Goal: Transaction & Acquisition: Purchase product/service

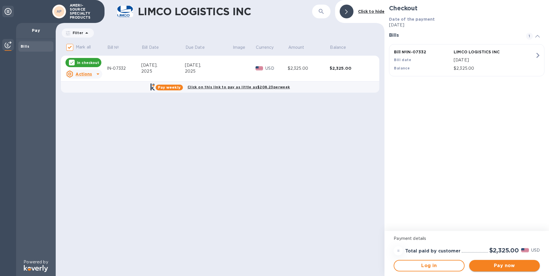
click at [505, 265] on span "Pay now" at bounding box center [504, 265] width 61 height 7
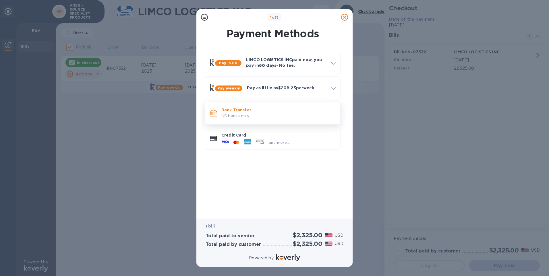
click at [247, 115] on p "US banks only." at bounding box center [278, 116] width 114 height 6
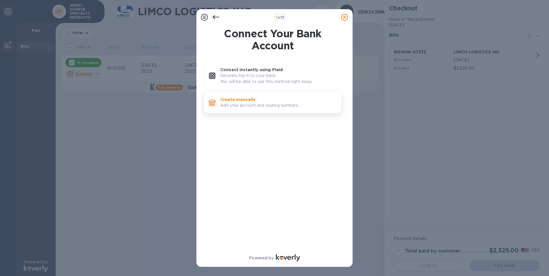
click at [245, 105] on p "Add your account and routing numbers." at bounding box center [278, 106] width 117 height 6
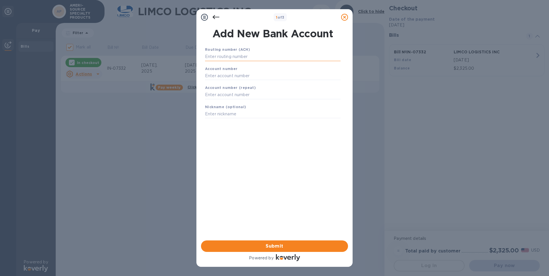
click at [240, 55] on input "text" at bounding box center [273, 57] width 136 height 9
click at [215, 57] on input "text" at bounding box center [273, 57] width 136 height 9
type input "043019003"
click at [227, 80] on input "text" at bounding box center [273, 83] width 136 height 9
type input "0120009568"
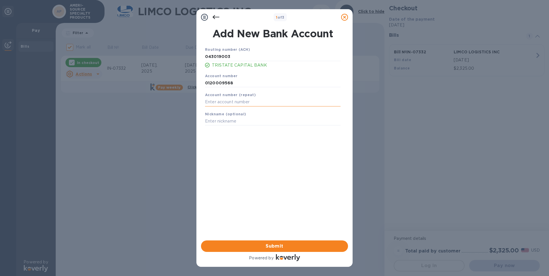
click at [235, 103] on input "text" at bounding box center [273, 102] width 136 height 9
type input "0120009568"
click at [235, 123] on input "text" at bounding box center [273, 121] width 136 height 9
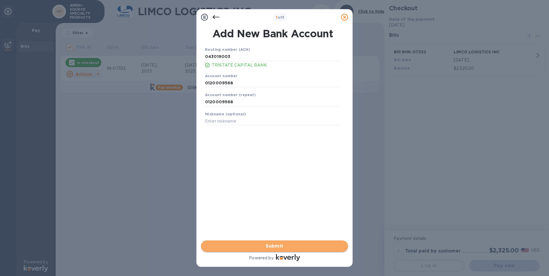
click at [278, 244] on span "Submit" at bounding box center [275, 246] width 138 height 7
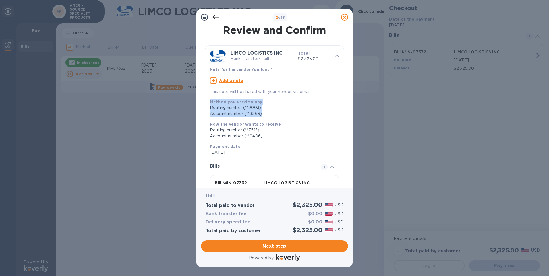
drag, startPoint x: 349, startPoint y: 88, endPoint x: 353, endPoint y: 118, distance: 29.6
click at [353, 118] on div "2 of 3 Review and Confirm LIMCO LOGISTICS INC Bank Transfer • 1 bill Total $2,3…" at bounding box center [274, 138] width 549 height 276
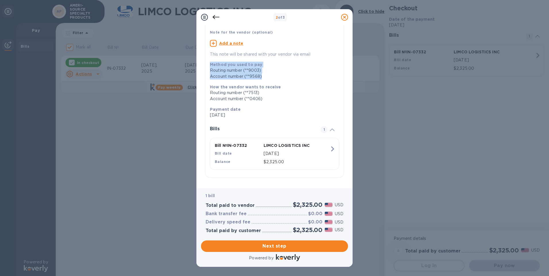
scroll to position [44, 0]
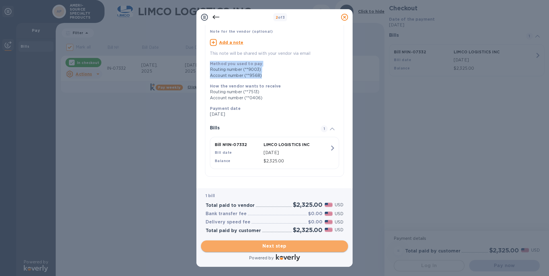
click at [287, 247] on span "Next step" at bounding box center [275, 246] width 138 height 7
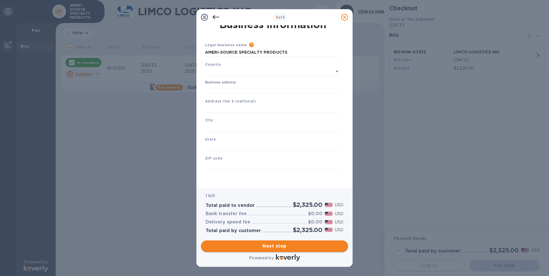
type input "[GEOGRAPHIC_DATA]"
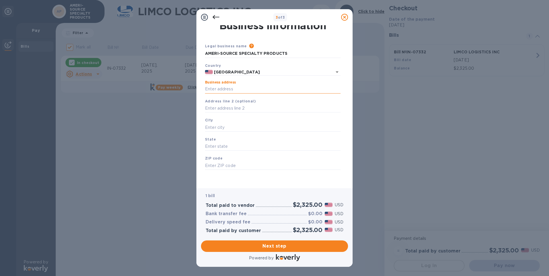
click at [234, 88] on input "Business address" at bounding box center [273, 89] width 136 height 9
type input "[STREET_ADDRESS]"
click at [240, 127] on input "text" at bounding box center [273, 127] width 136 height 9
type input "[GEOGRAPHIC_DATA]"
click at [223, 147] on input "text" at bounding box center [273, 146] width 136 height 9
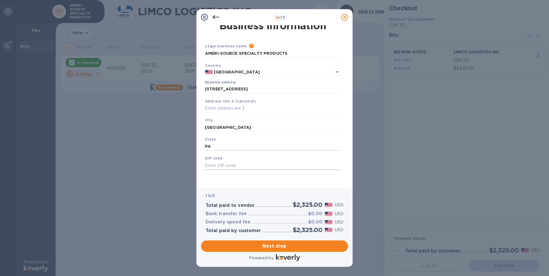
type input "PA"
drag, startPoint x: 222, startPoint y: 166, endPoint x: 223, endPoint y: 162, distance: 4.2
click at [222, 166] on input "text" at bounding box center [273, 165] width 136 height 9
type input "15102"
drag, startPoint x: 349, startPoint y: 150, endPoint x: 350, endPoint y: 157, distance: 6.9
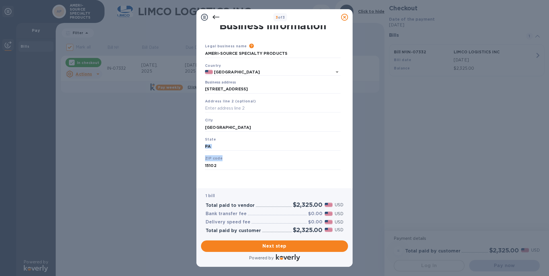
click at [350, 157] on div "Business Information Legal business name Please provide the legal name that app…" at bounding box center [274, 106] width 156 height 163
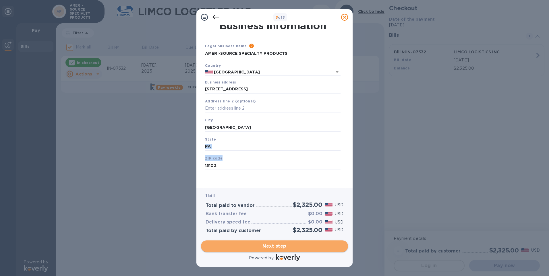
click at [288, 247] on span "Next step" at bounding box center [275, 246] width 138 height 7
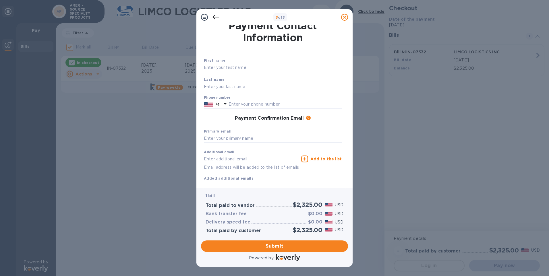
click at [225, 69] on input "text" at bounding box center [273, 67] width 138 height 9
click at [221, 69] on input "text" at bounding box center [273, 67] width 138 height 9
type input "[PERSON_NAME]"
type input "4128319400"
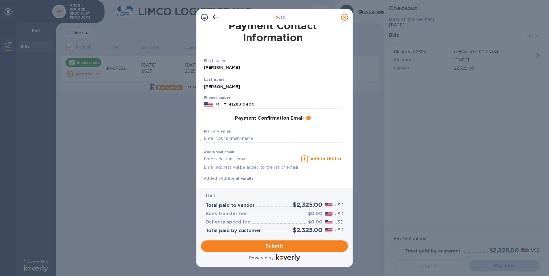
type input "[EMAIL_ADDRESS][DOMAIN_NAME]"
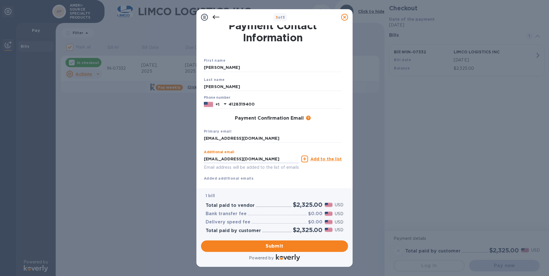
drag, startPoint x: 278, startPoint y: 162, endPoint x: 180, endPoint y: 162, distance: 98.5
click at [180, 162] on div "3 of 3 Payment Contact Information First name [PERSON_NAME] Last name [PERSON_N…" at bounding box center [274, 138] width 549 height 276
click at [285, 140] on input "[EMAIL_ADDRESS][DOMAIN_NAME]" at bounding box center [273, 138] width 138 height 9
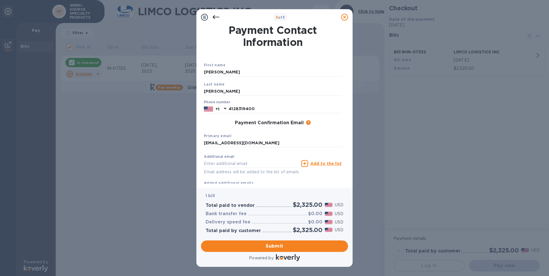
scroll to position [18, 0]
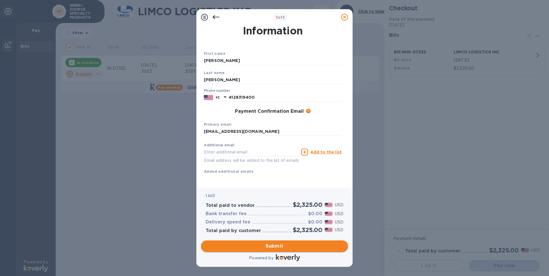
click at [281, 248] on span "Submit" at bounding box center [275, 246] width 138 height 7
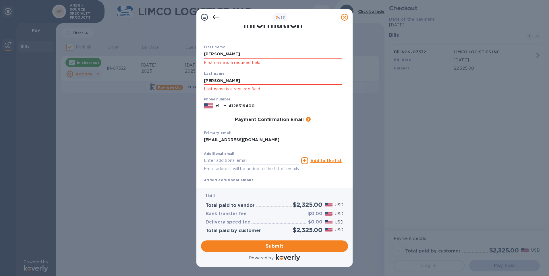
scroll to position [0, 0]
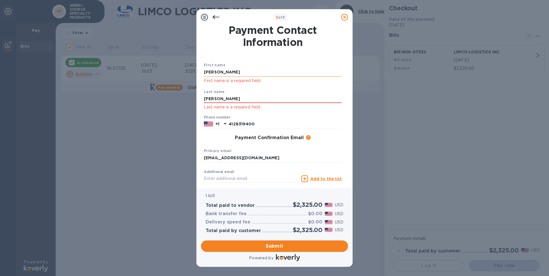
click at [218, 72] on input "[PERSON_NAME]" at bounding box center [273, 72] width 138 height 9
drag, startPoint x: 218, startPoint y: 71, endPoint x: 196, endPoint y: 71, distance: 22.7
click at [196, 71] on div "3 of 3 Payment Contact Information First name [PERSON_NAME] First name is a req…" at bounding box center [274, 138] width 549 height 276
type input "[PERSON_NAME]"
drag, startPoint x: 333, startPoint y: 98, endPoint x: 327, endPoint y: 99, distance: 6.0
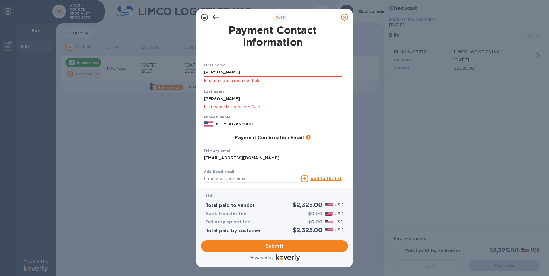
click at [333, 98] on input "[PERSON_NAME]" at bounding box center [273, 99] width 138 height 9
drag, startPoint x: 232, startPoint y: 100, endPoint x: 180, endPoint y: 99, distance: 51.7
click at [180, 99] on div "3 of 3 Payment Contact Information First name [PERSON_NAME] First name is a req…" at bounding box center [274, 138] width 549 height 276
type input "[PERSON_NAME]"
click at [219, 71] on input "[PERSON_NAME]" at bounding box center [273, 72] width 138 height 9
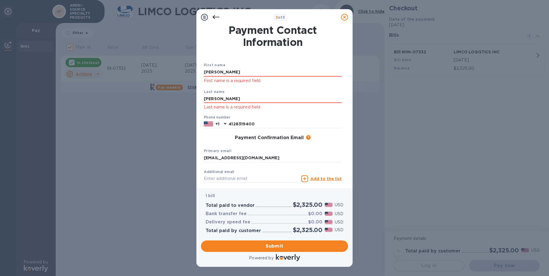
click at [326, 94] on div "Last name [PERSON_NAME] Last name is a required field" at bounding box center [273, 99] width 142 height 27
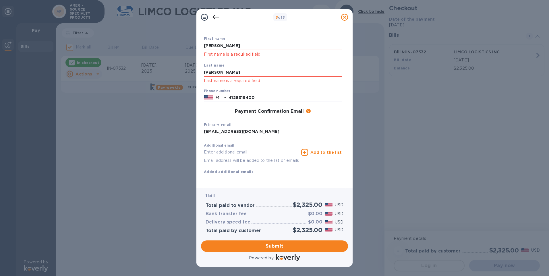
scroll to position [33, 0]
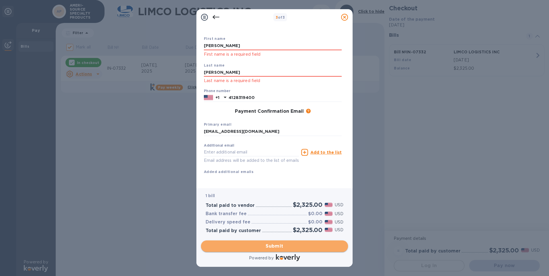
click at [277, 246] on span "Submit" at bounding box center [275, 246] width 138 height 7
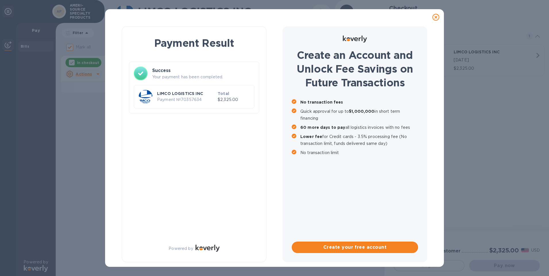
checkbox input "false"
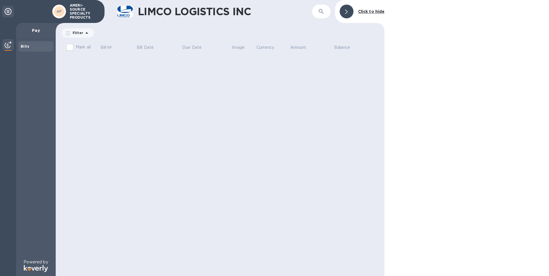
click at [32, 45] on div "Bills" at bounding box center [36, 47] width 30 height 6
click at [62, 14] on div "AP" at bounding box center [59, 11] width 10 height 10
click at [80, 11] on p "AMERI-SOURCE SPECIALTY PRODUCTS" at bounding box center [84, 11] width 29 height 16
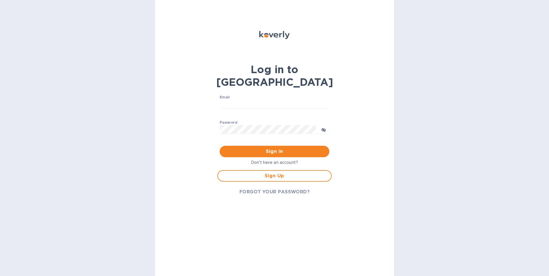
click at [296, 59] on div at bounding box center [274, 44] width 117 height 32
